Goal: Task Accomplishment & Management: Use online tool/utility

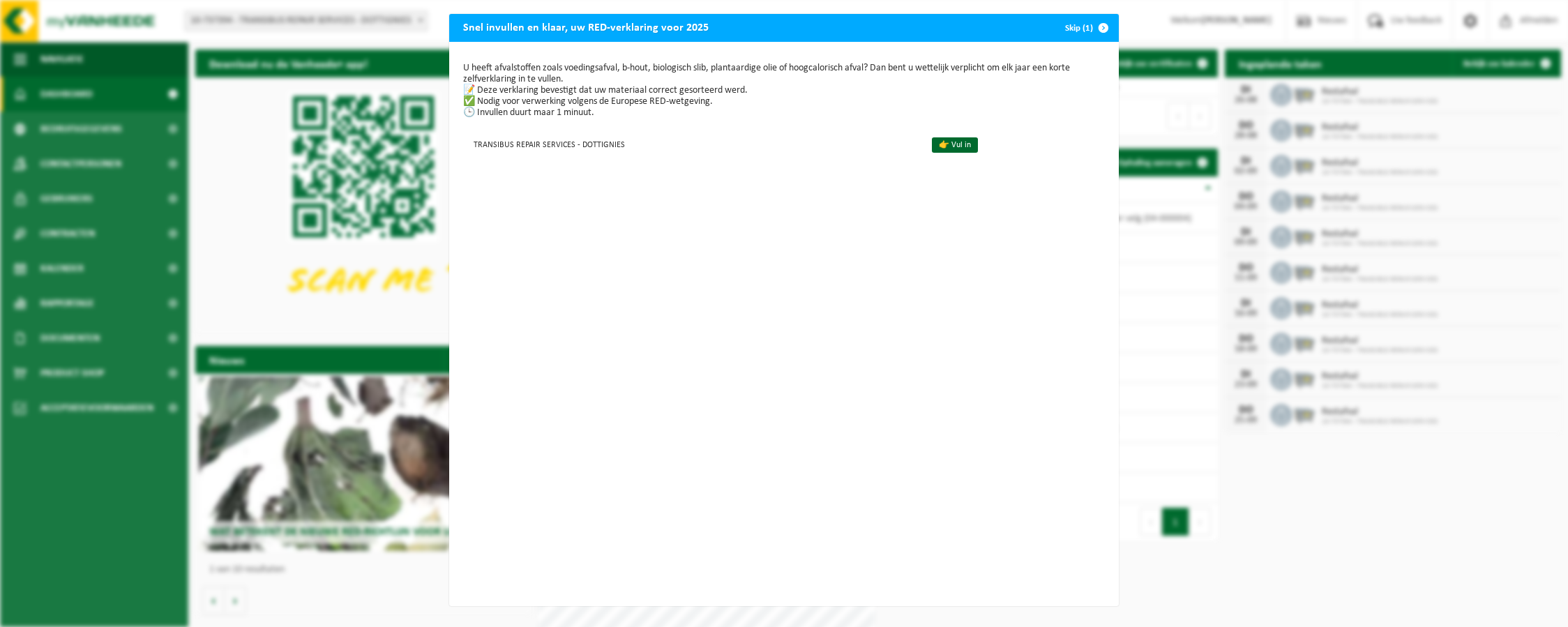
click at [1065, 28] on button "Skip (1)" at bounding box center [1086, 27] width 64 height 28
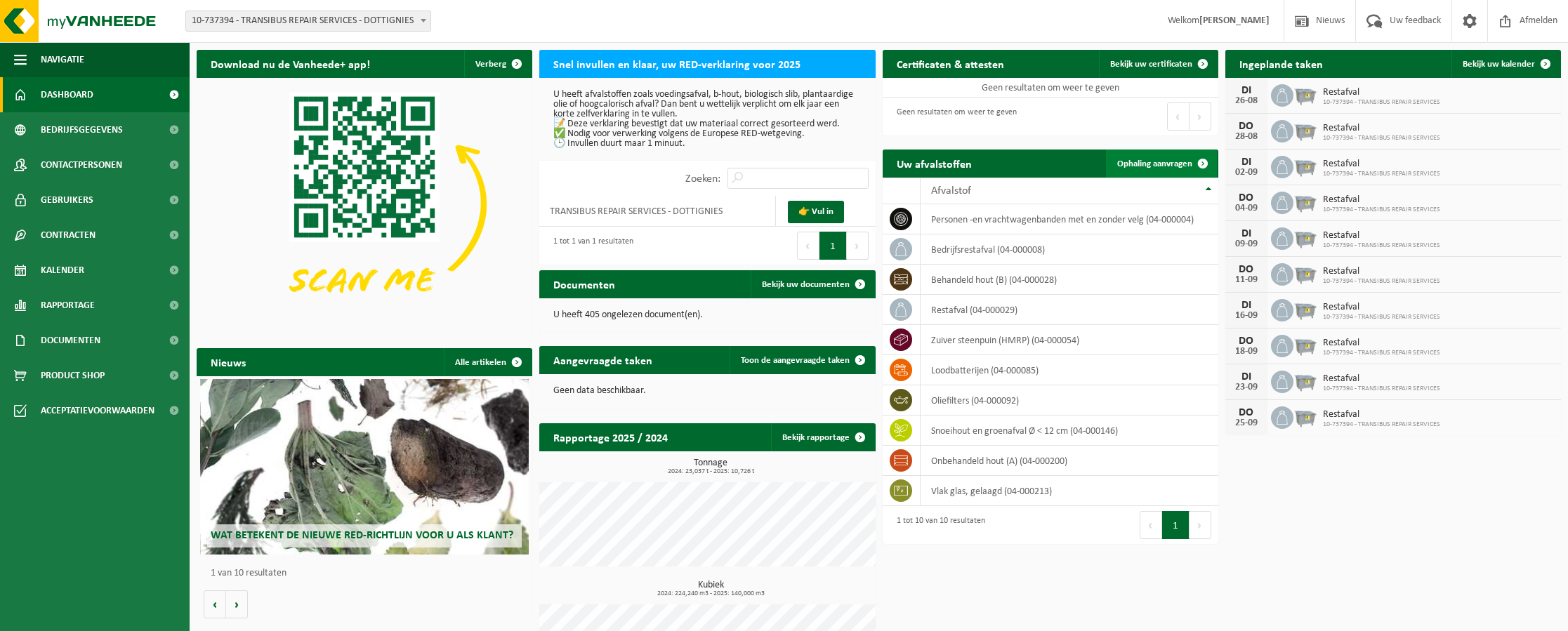
click at [1167, 162] on span "Ophaling aanvragen" at bounding box center [1154, 164] width 75 height 9
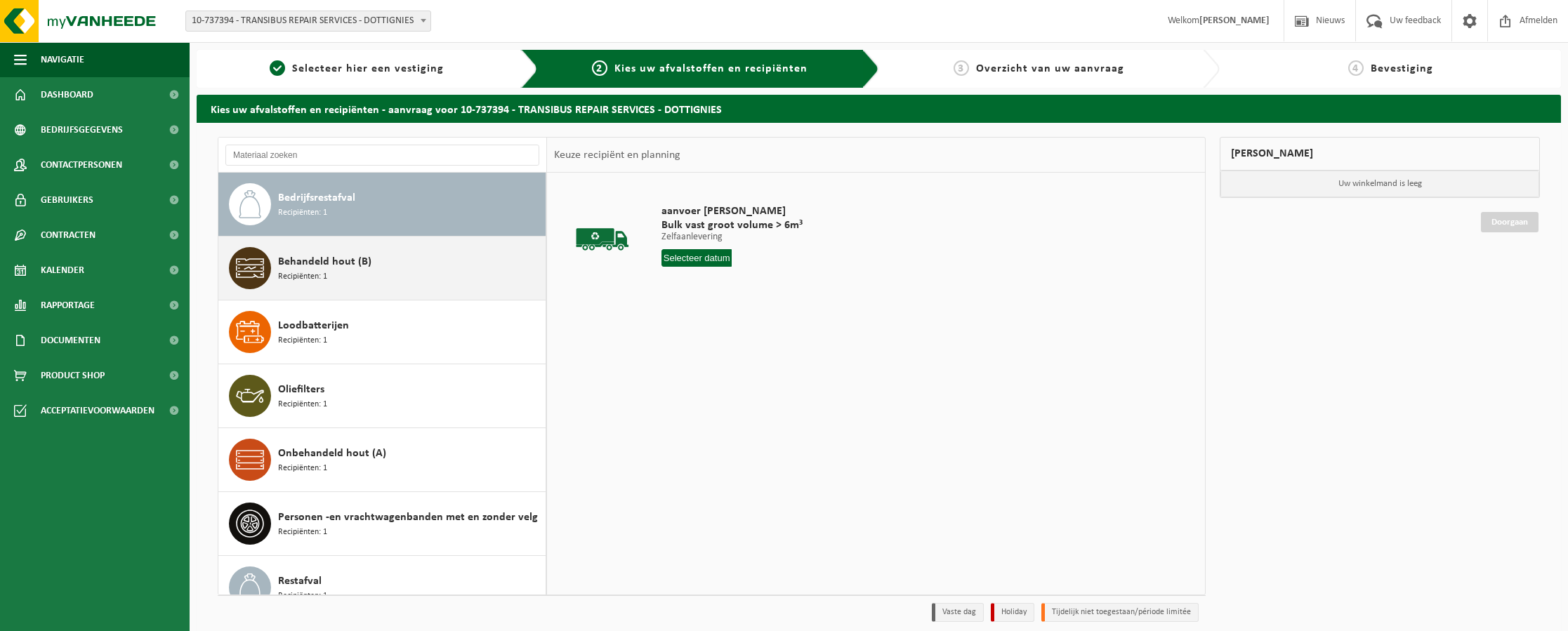
click at [361, 270] on div "Behandeld hout (B) Recipiënten: 1" at bounding box center [410, 268] width 264 height 42
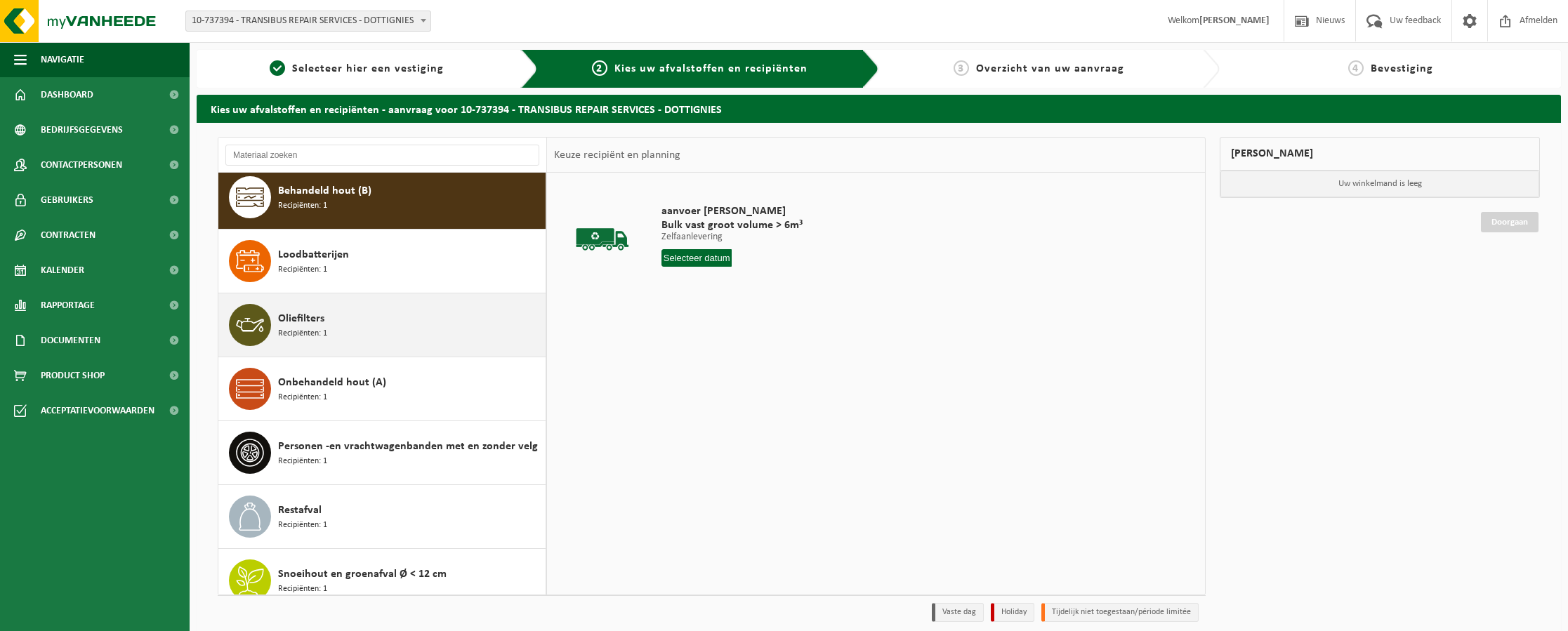
scroll to position [70, 0]
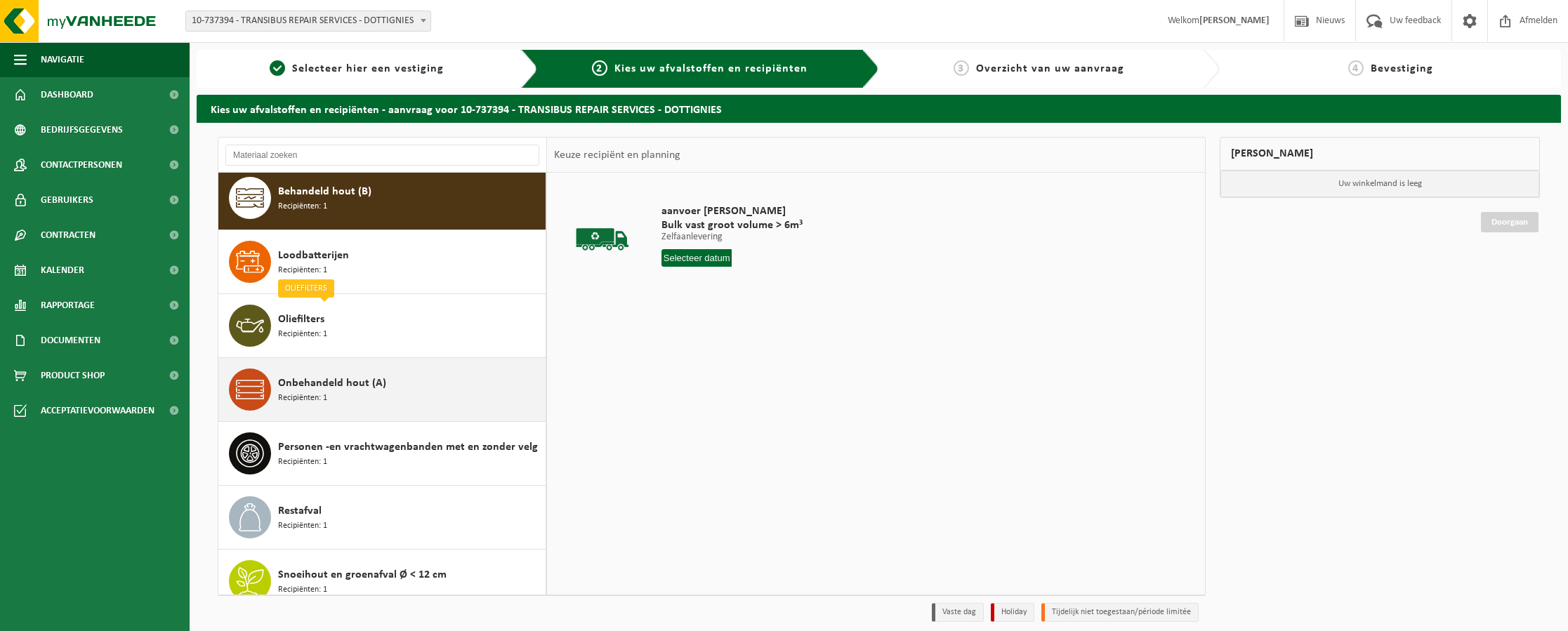
click at [379, 390] on span "Onbehandeld hout (A)" at bounding box center [332, 383] width 108 height 17
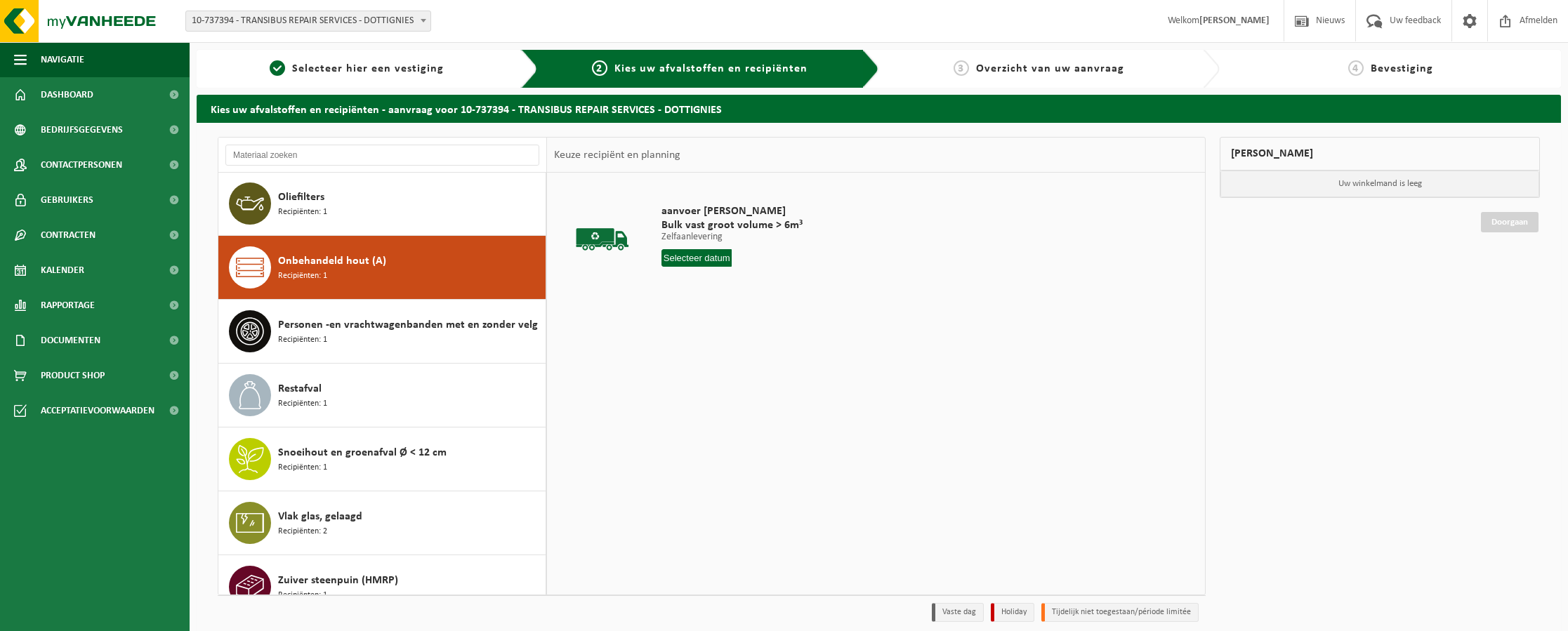
scroll to position [216, 0]
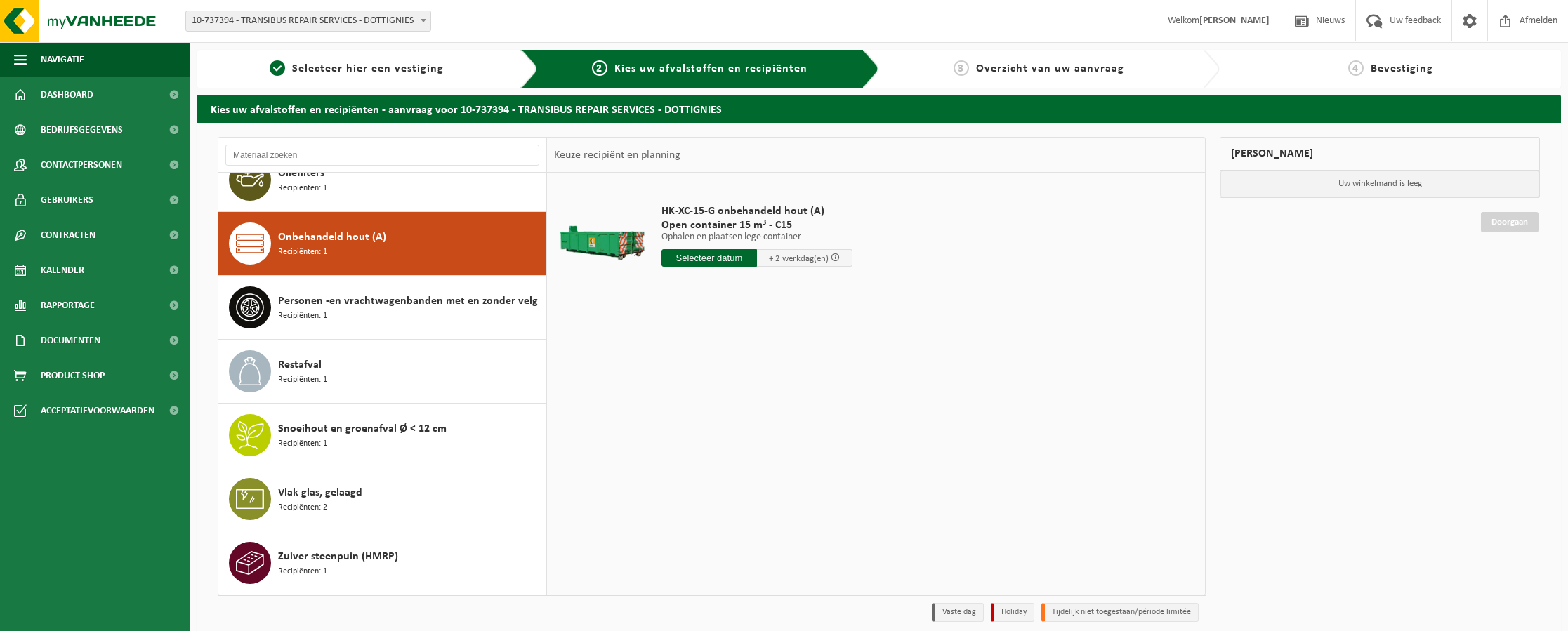
click at [725, 258] on input "text" at bounding box center [709, 258] width 95 height 17
click at [723, 429] on div "27" at bounding box center [724, 427] width 25 height 23
type input "Van 2025-08-27"
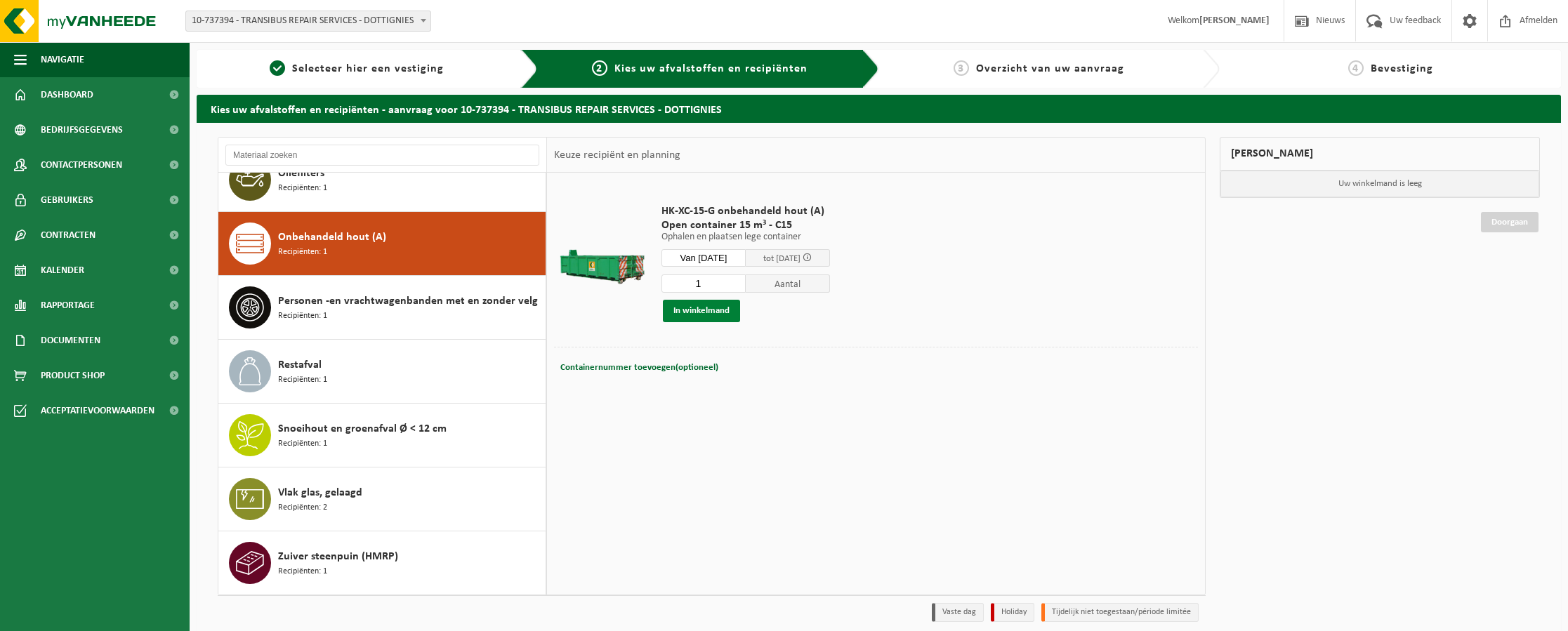
click at [714, 306] on button "In winkelmand" at bounding box center [701, 311] width 77 height 23
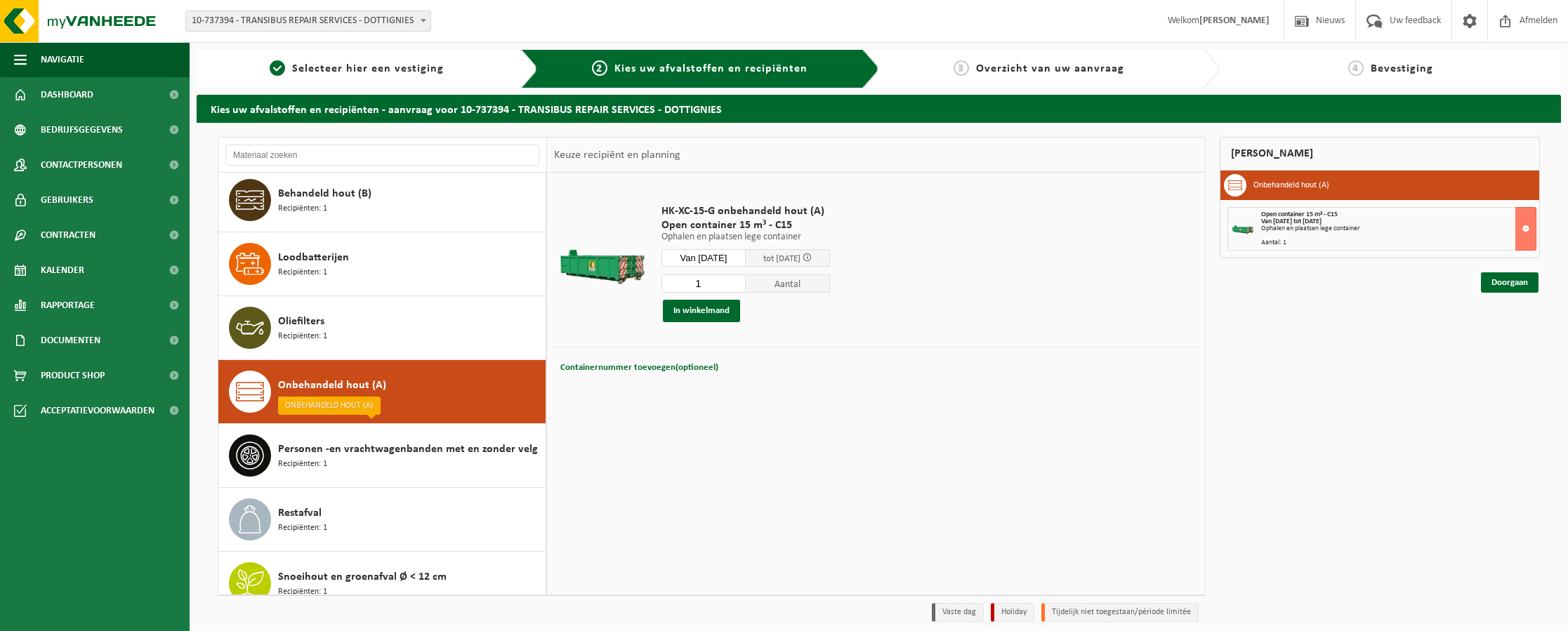
scroll to position [70, 0]
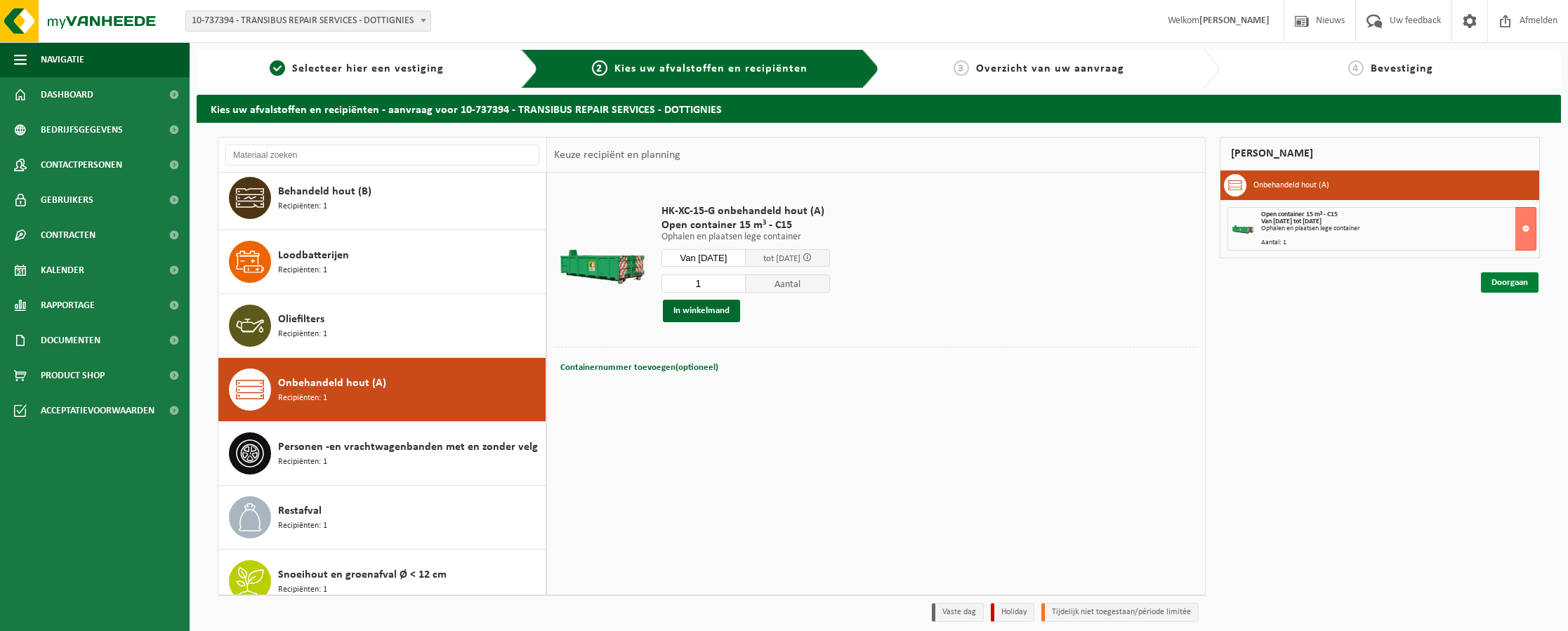
click at [1504, 278] on link "Doorgaan" at bounding box center [1510, 282] width 58 height 20
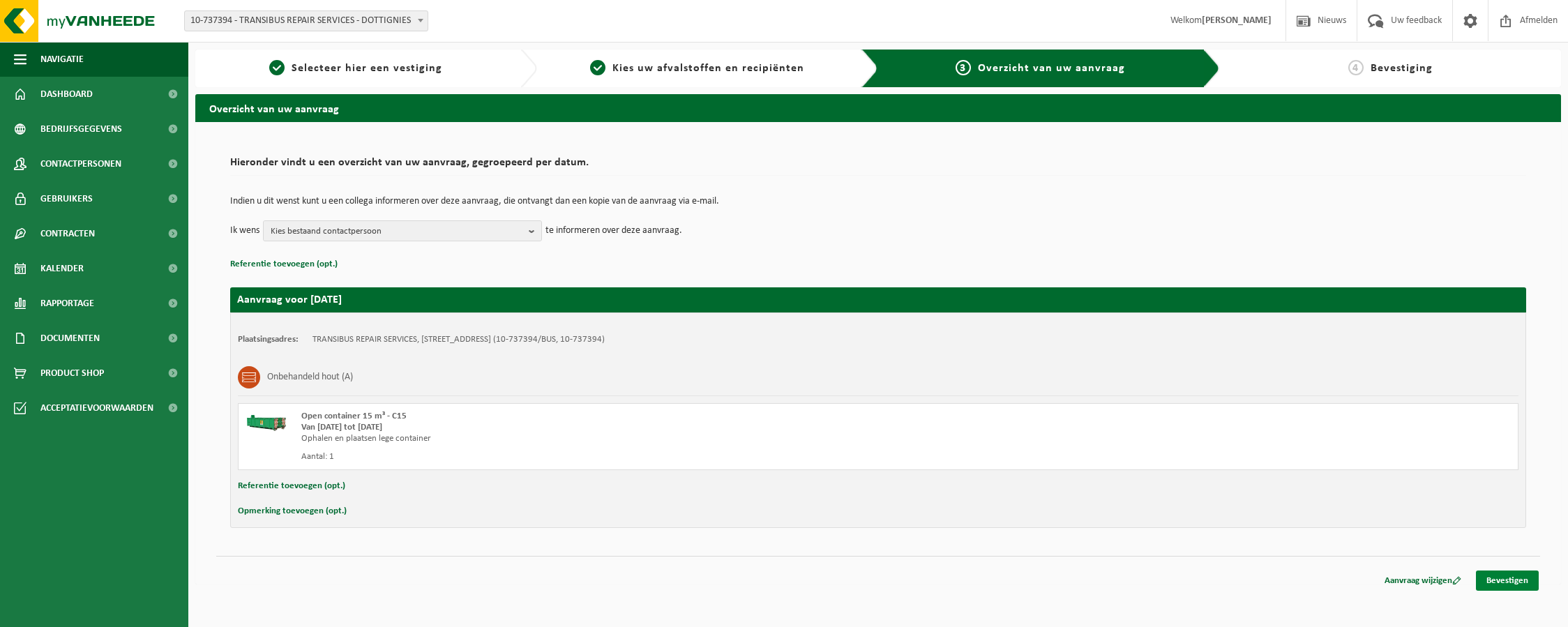
click at [1510, 584] on link "Bevestigen" at bounding box center [1507, 581] width 63 height 20
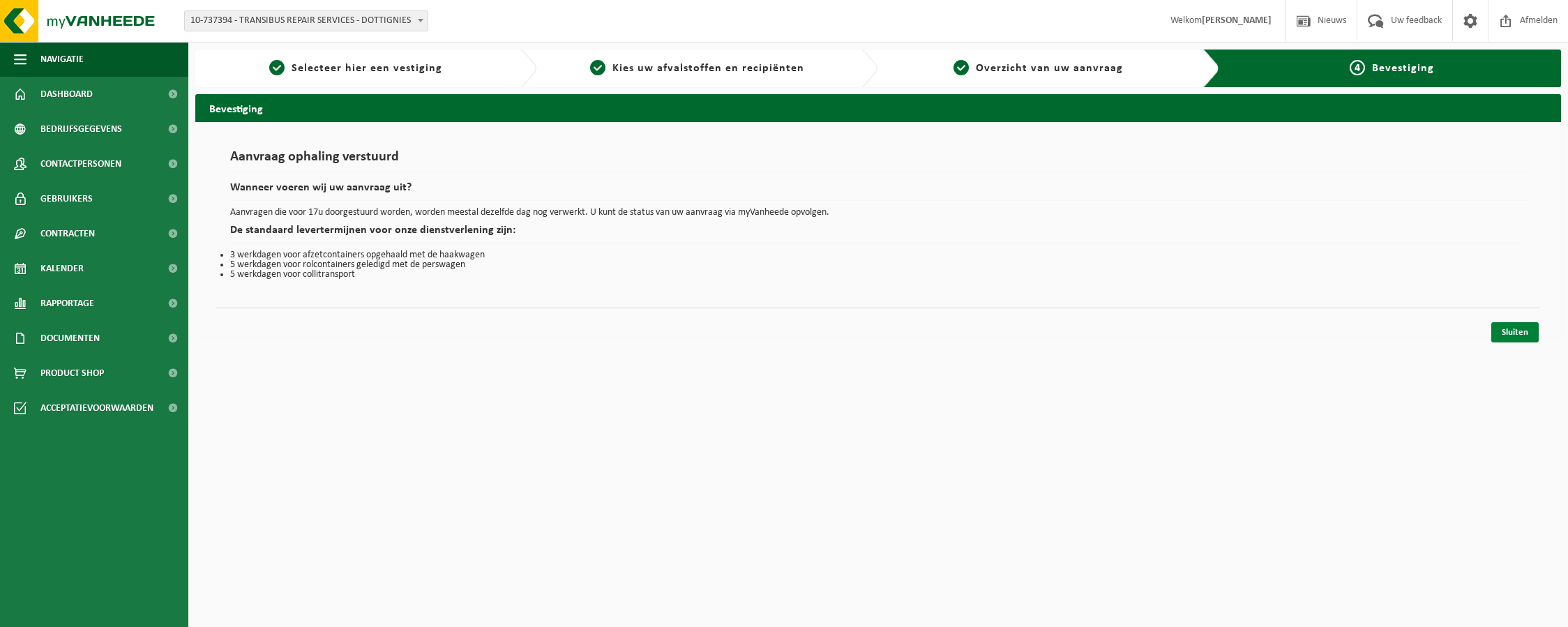
click at [1515, 339] on link "Sluiten" at bounding box center [1515, 332] width 48 height 20
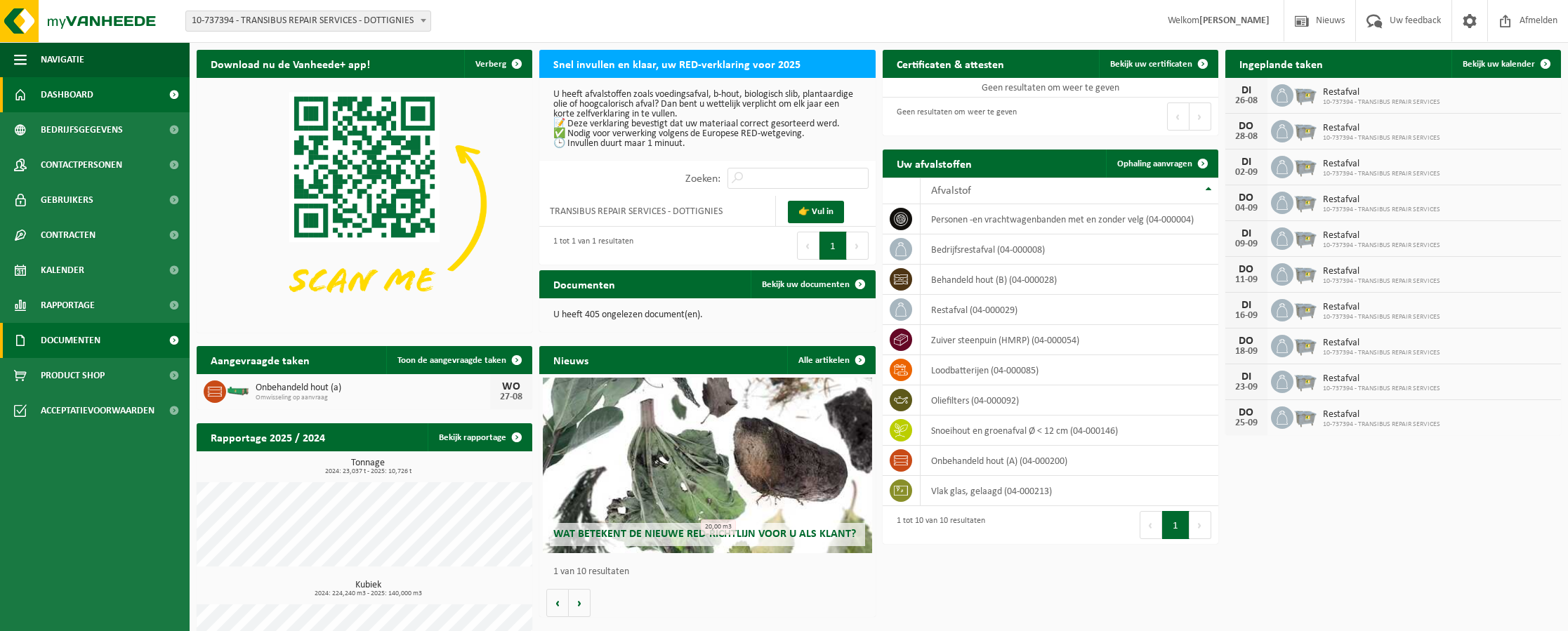
click at [82, 341] on span "Documenten" at bounding box center [71, 341] width 60 height 35
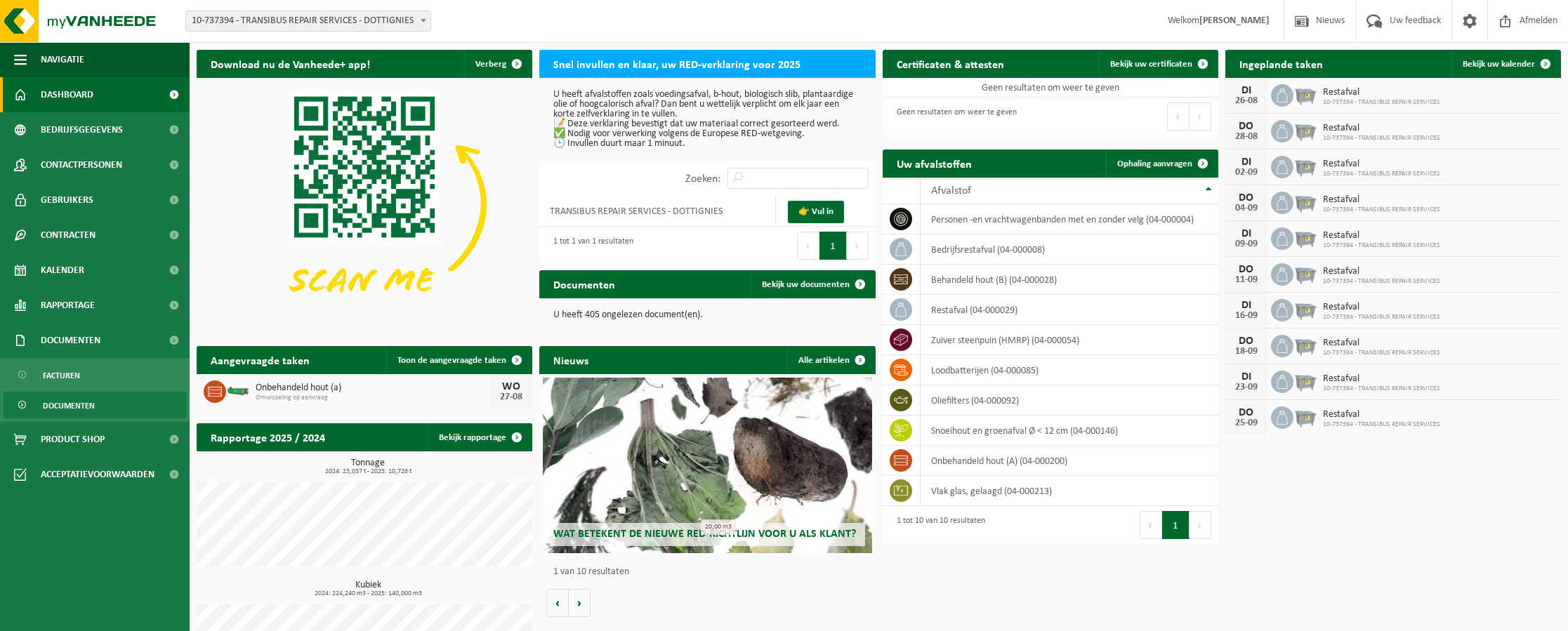
click at [89, 403] on span "Documenten" at bounding box center [68, 405] width 52 height 27
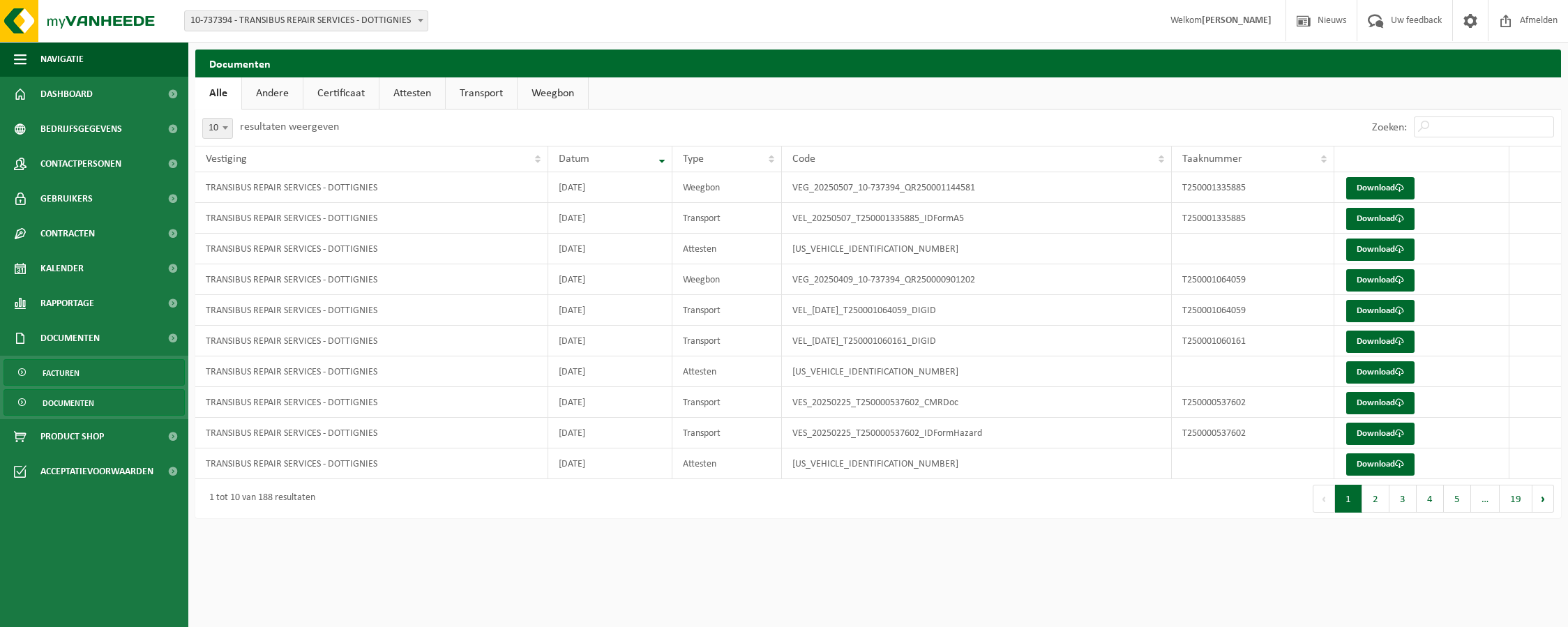
click at [76, 380] on span "Facturen" at bounding box center [61, 373] width 37 height 27
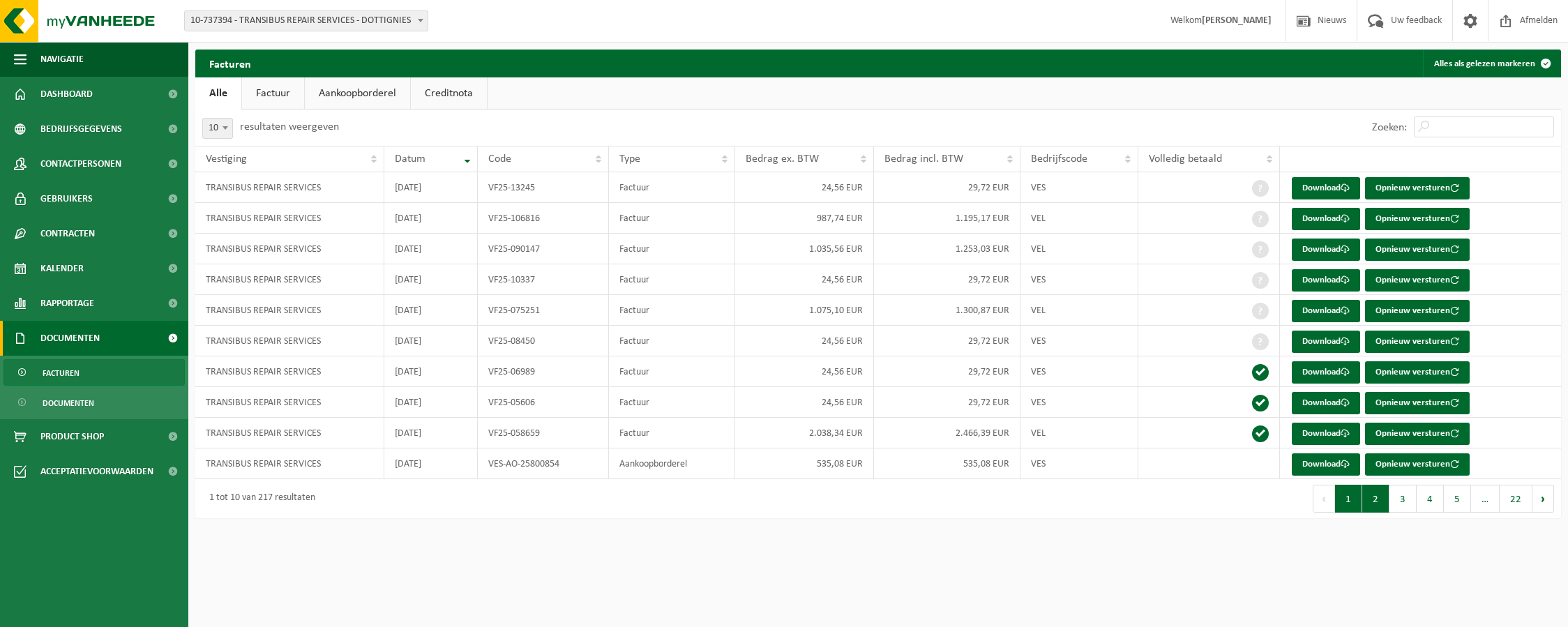
click at [1379, 499] on button "2" at bounding box center [1376, 498] width 27 height 28
click at [1402, 498] on button "3" at bounding box center [1403, 498] width 27 height 28
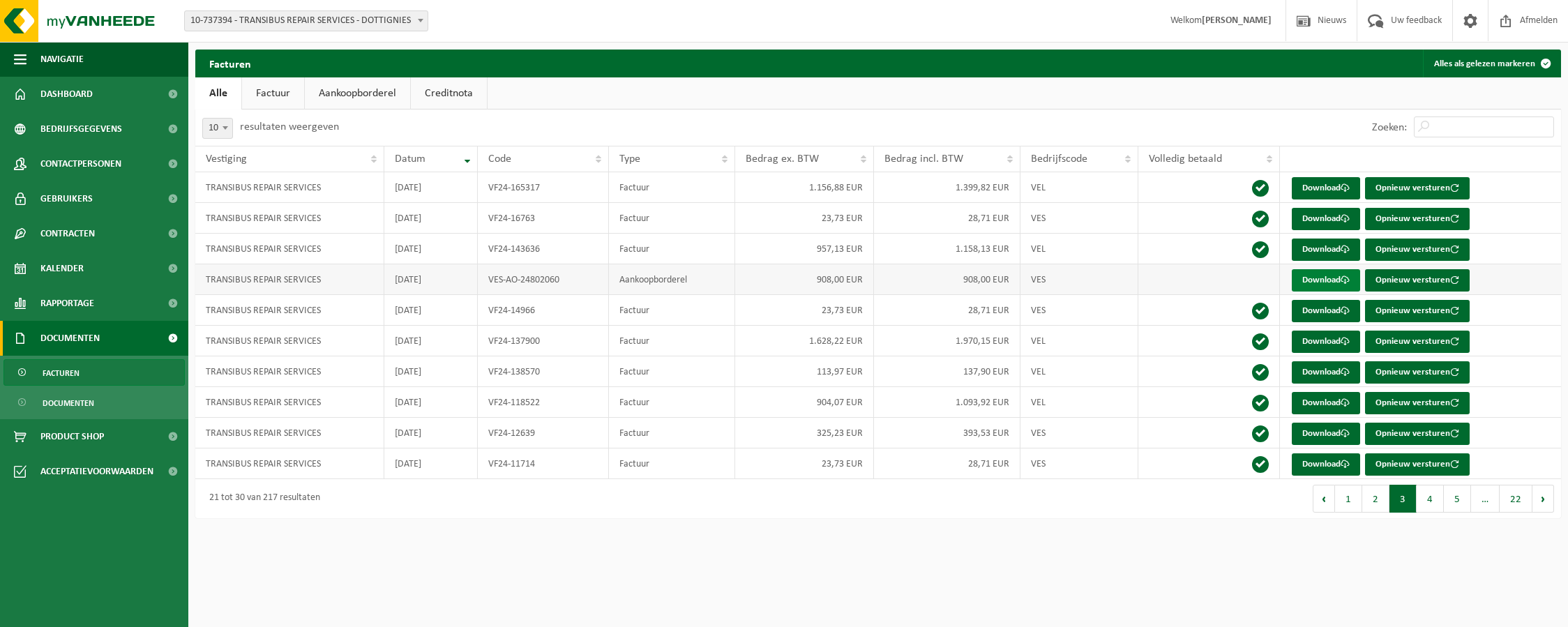
click at [1328, 283] on link "Download" at bounding box center [1326, 280] width 68 height 22
click at [1439, 494] on button "4" at bounding box center [1430, 498] width 27 height 28
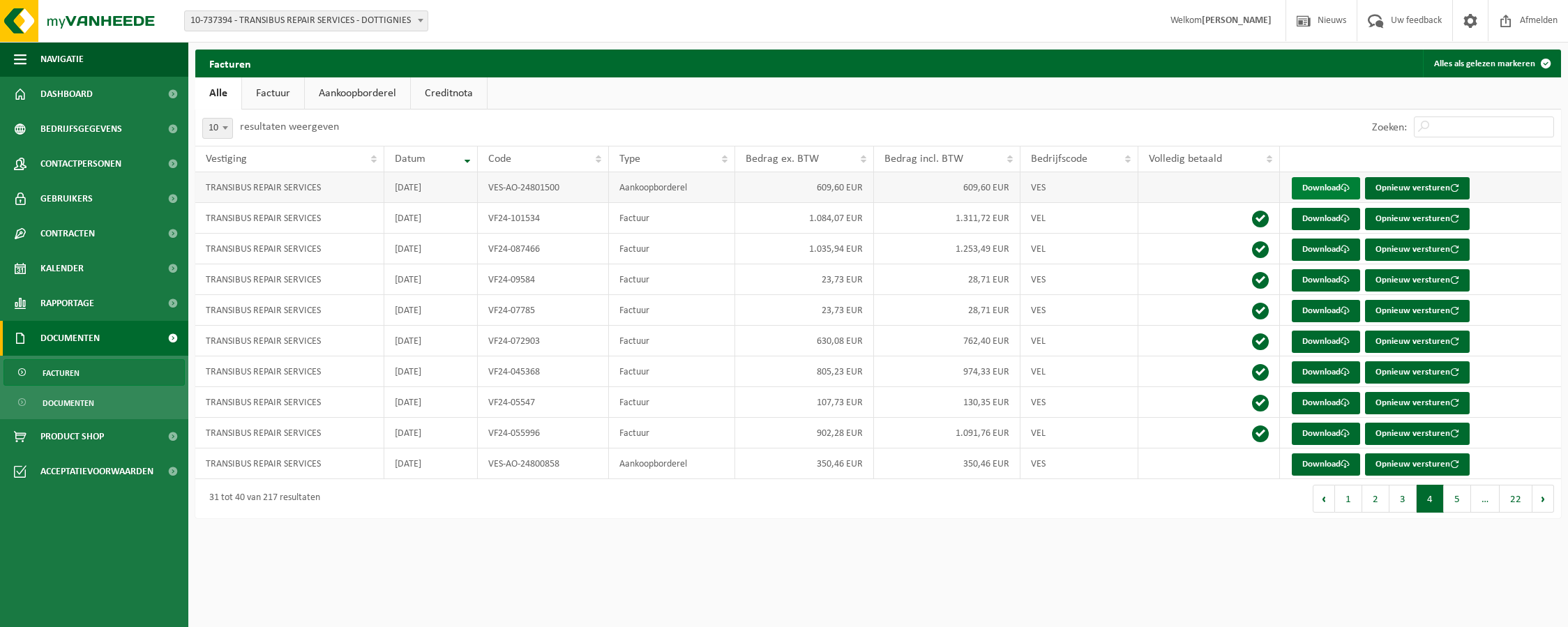
click at [1337, 185] on link "Download" at bounding box center [1326, 188] width 68 height 22
click at [1453, 501] on button "5" at bounding box center [1457, 498] width 27 height 28
